Goal: Task Accomplishment & Management: Use online tool/utility

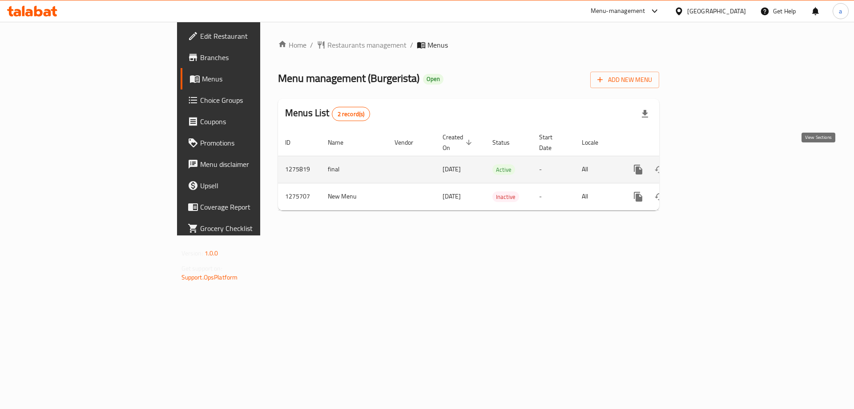
click at [708, 164] on icon "enhanced table" at bounding box center [702, 169] width 11 height 11
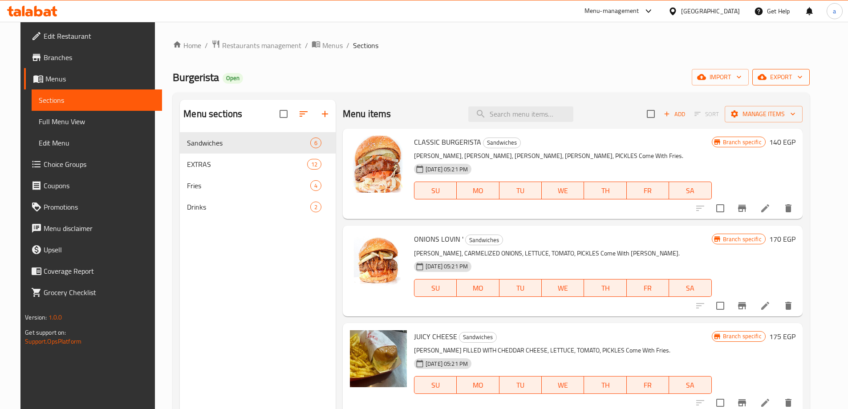
click at [789, 77] on span "export" at bounding box center [780, 77] width 43 height 11
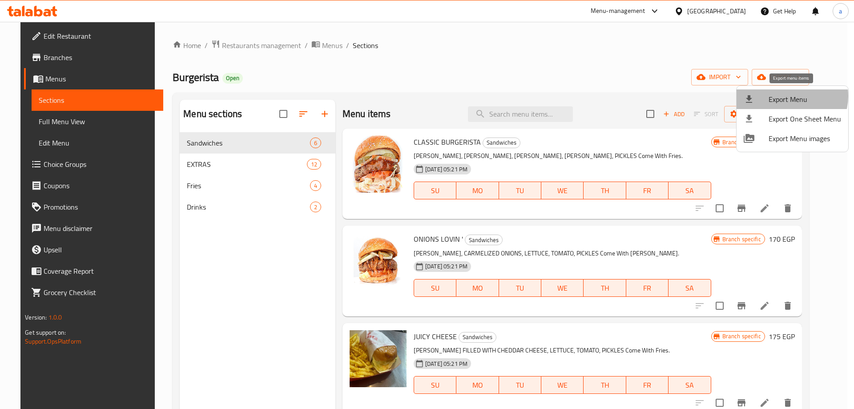
click at [789, 96] on span "Export Menu" at bounding box center [805, 99] width 73 height 11
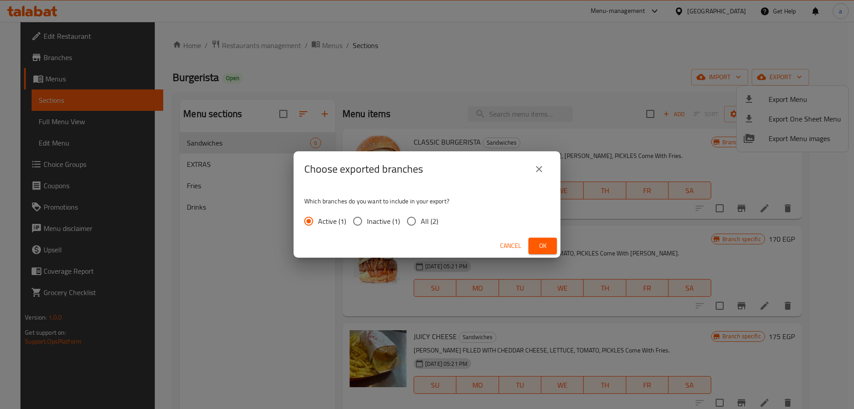
click at [412, 222] on input "All (2)" at bounding box center [411, 221] width 19 height 19
radio input "true"
click at [287, 255] on div "Choose exported branches Which branches do you want to include in your export? …" at bounding box center [427, 204] width 854 height 409
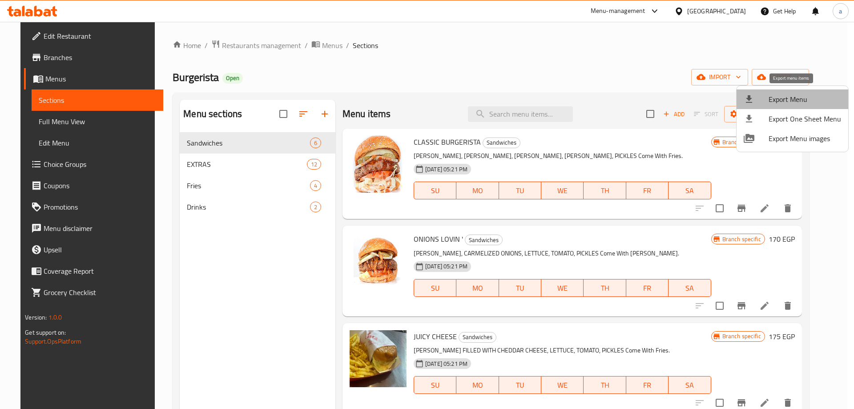
click at [801, 94] on span "Export Menu" at bounding box center [805, 99] width 73 height 11
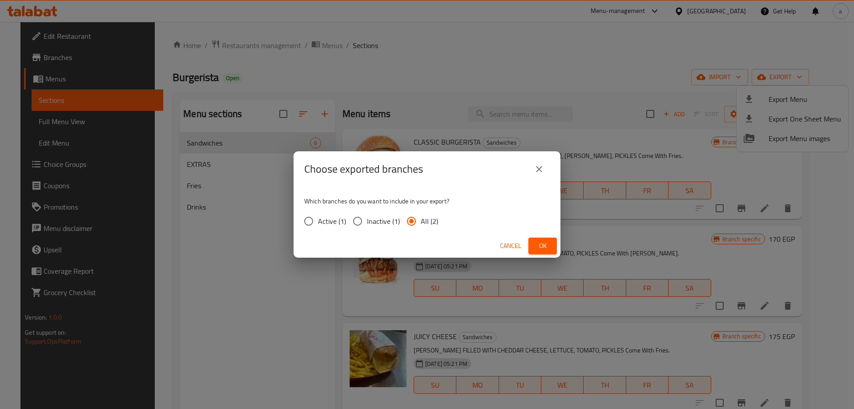
click at [314, 225] on input "Active (1)" at bounding box center [308, 221] width 19 height 19
radio input "true"
click at [314, 225] on input "Active (1)" at bounding box center [308, 221] width 19 height 19
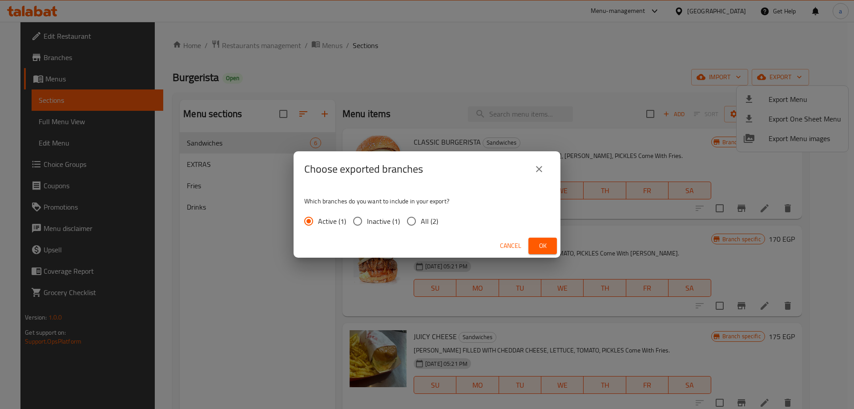
click at [314, 225] on input "Active (1)" at bounding box center [308, 221] width 19 height 19
click at [537, 243] on span "Ok" at bounding box center [543, 245] width 14 height 11
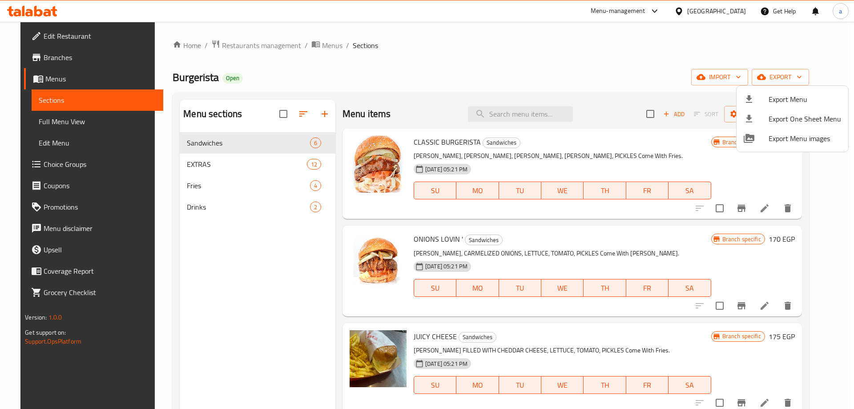
click at [56, 56] on div at bounding box center [427, 204] width 854 height 409
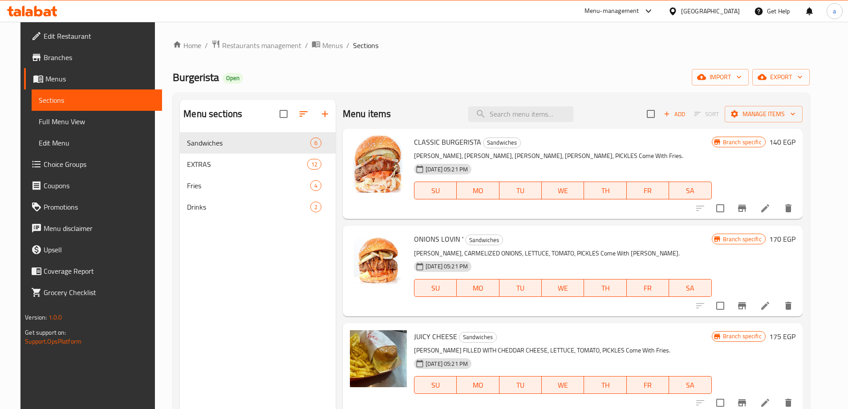
click at [56, 56] on span "Branches" at bounding box center [99, 57] width 111 height 11
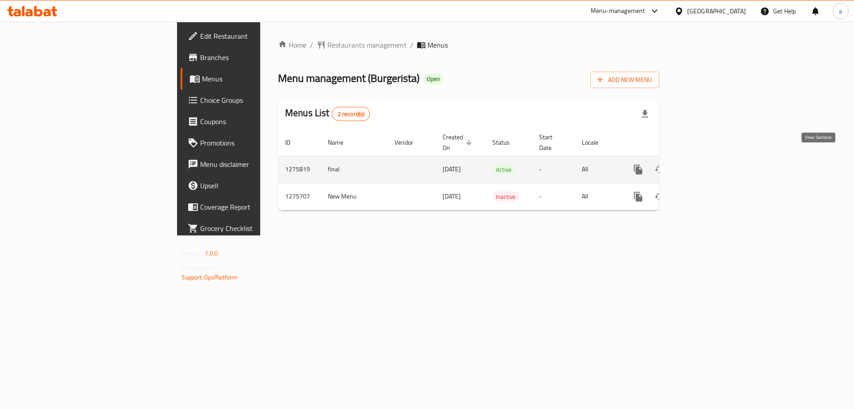
click at [707, 166] on icon "enhanced table" at bounding box center [703, 170] width 8 height 8
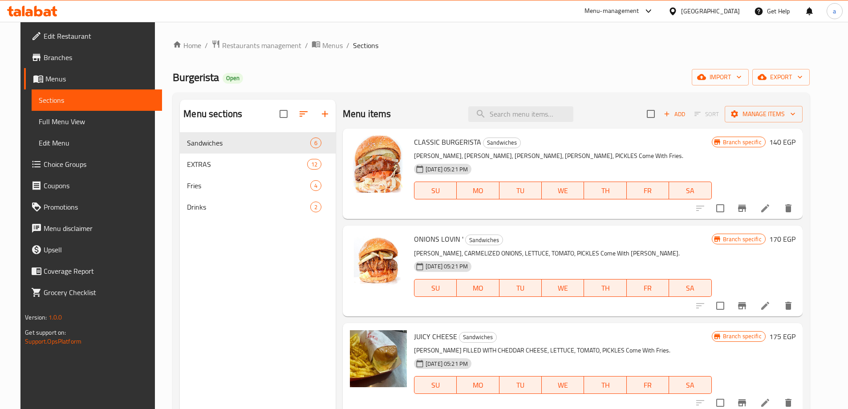
click at [315, 274] on div "Menu sections Sandwiches 6 EXTRAS 12 Fries 4 Drinks 2" at bounding box center [258, 304] width 156 height 409
click at [46, 74] on span "Menus" at bounding box center [99, 78] width 109 height 11
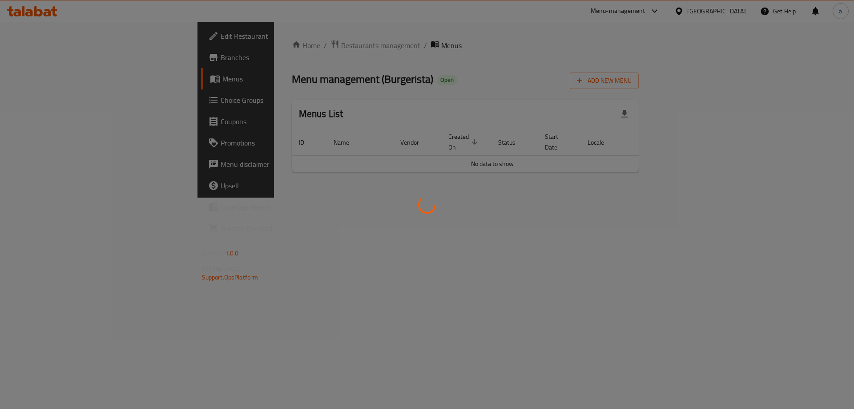
click at [55, 53] on div at bounding box center [427, 204] width 854 height 409
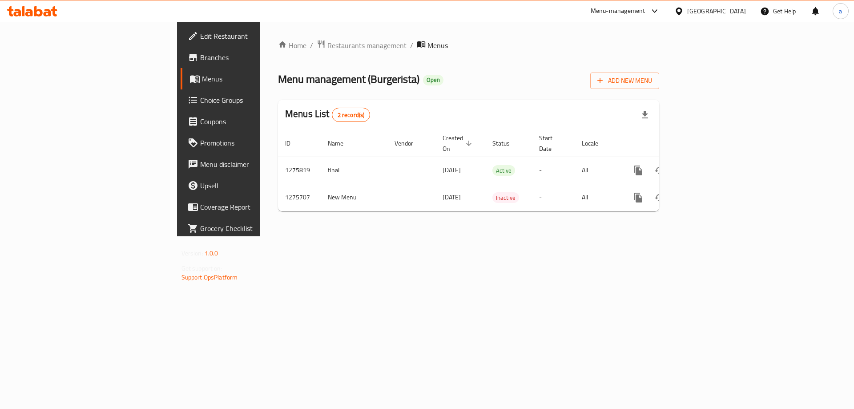
click at [200, 53] on span "Branches" at bounding box center [256, 57] width 113 height 11
